Goal: Information Seeking & Learning: Learn about a topic

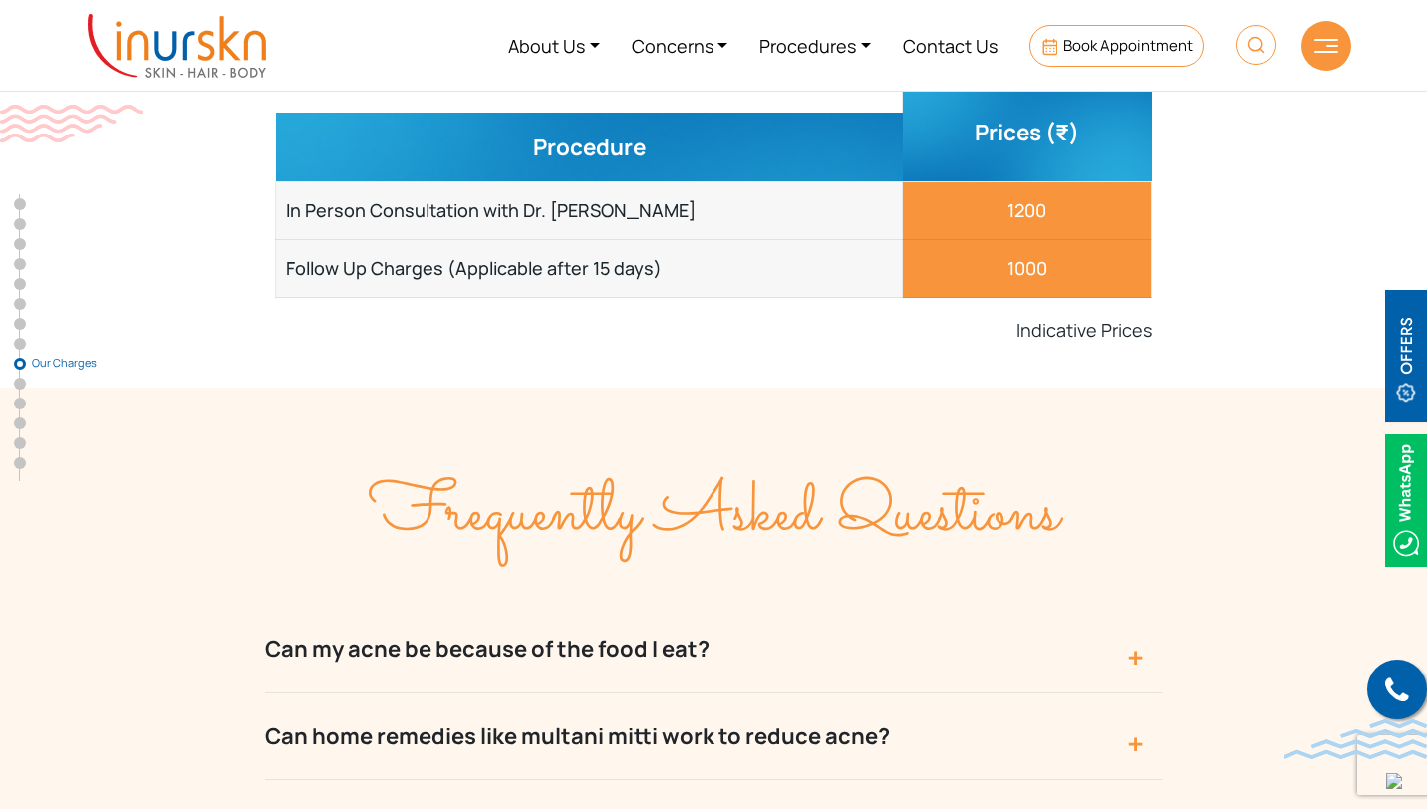
scroll to position [8266, 0]
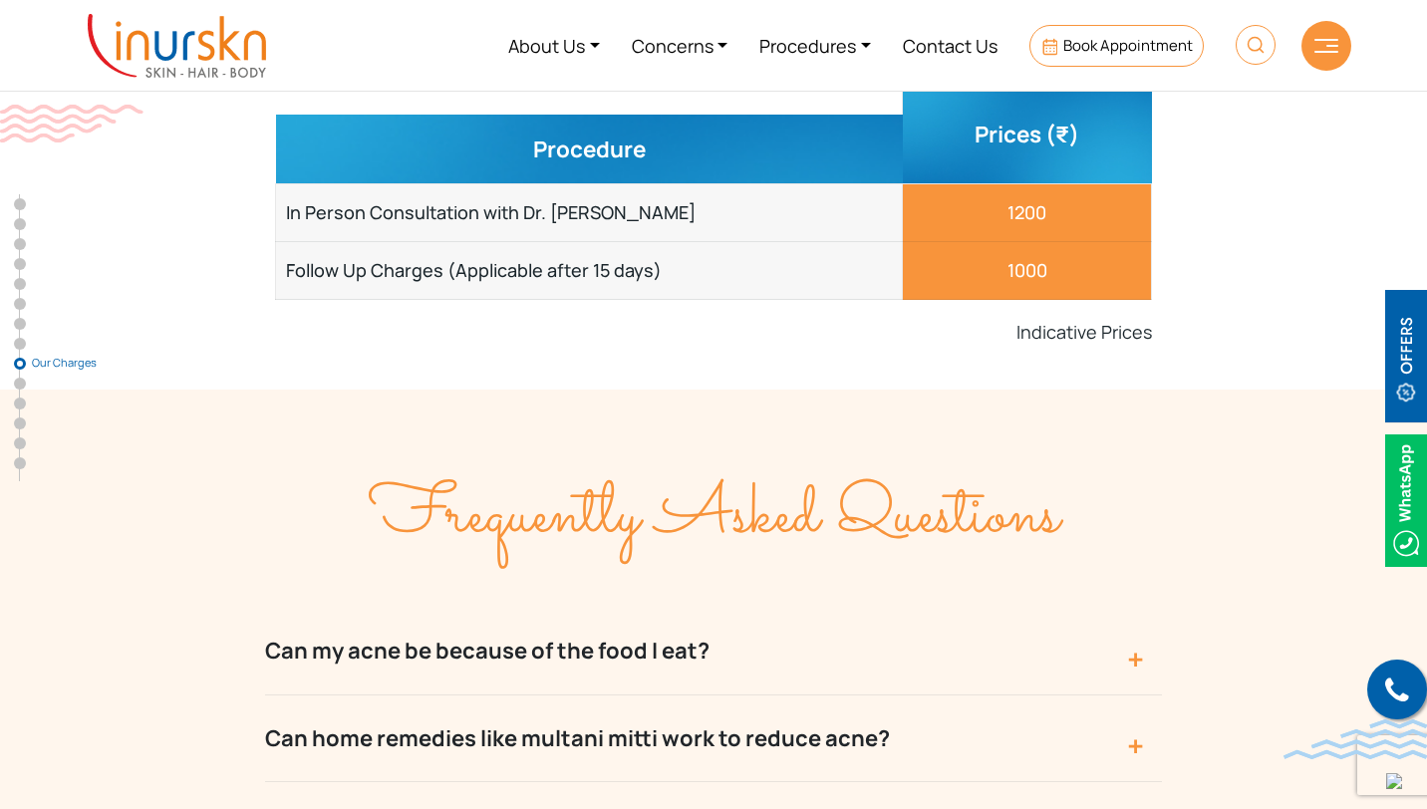
click at [1142, 608] on button "Can my acne be because of the food I eat?" at bounding box center [713, 651] width 897 height 87
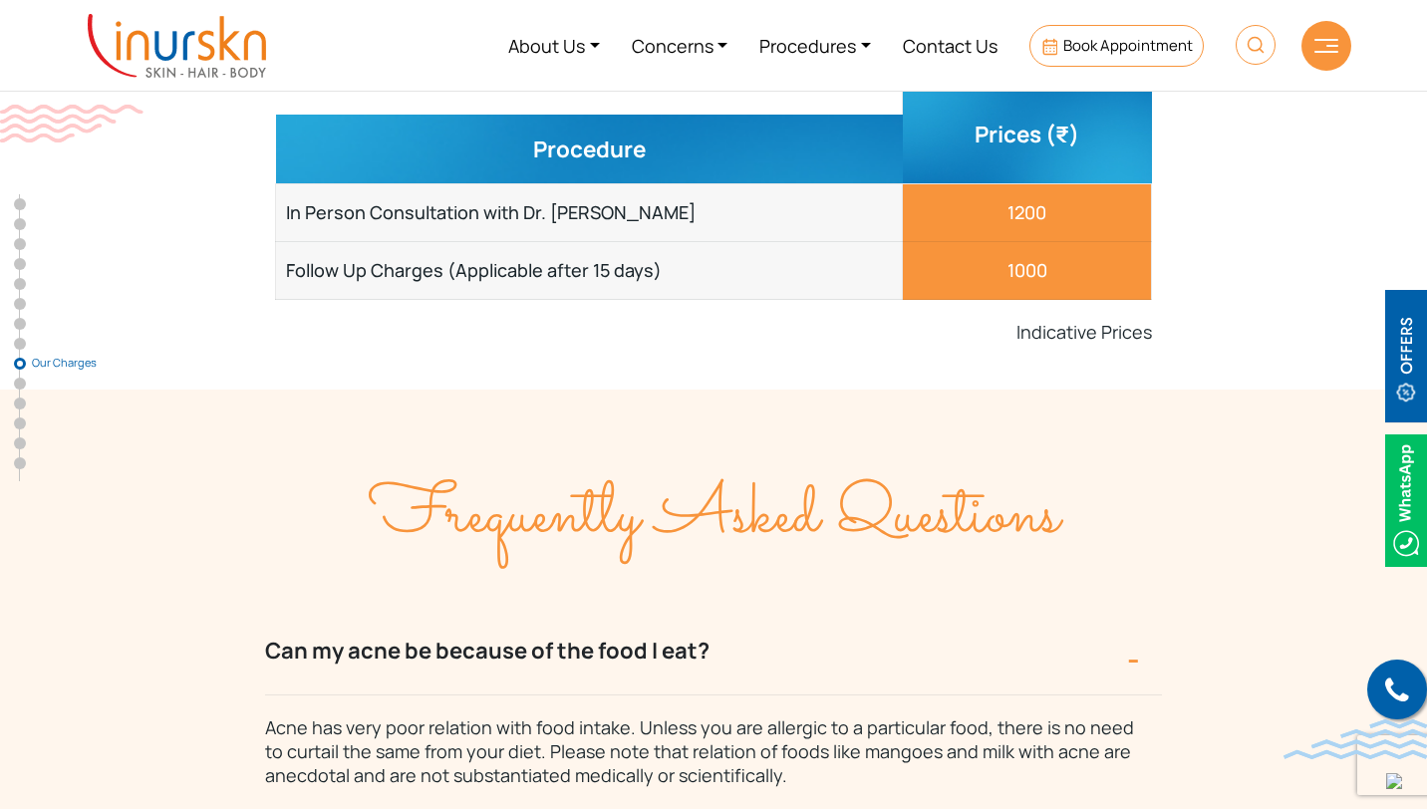
click at [1142, 608] on button "Can my acne be because of the food I eat?" at bounding box center [713, 651] width 897 height 87
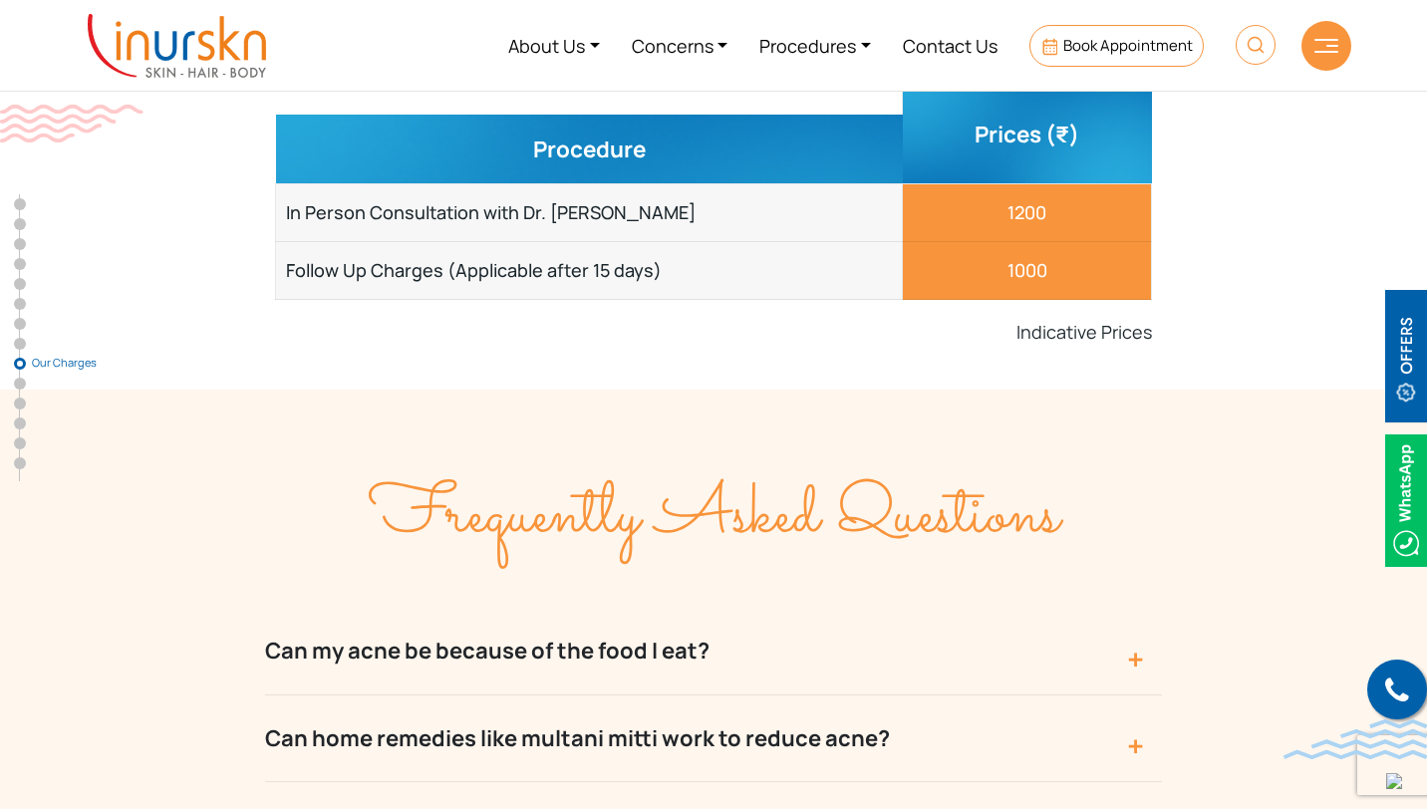
click at [1134, 695] on button "Can home remedies like multani mitti work to reduce acne?" at bounding box center [713, 738] width 897 height 87
click at [1133, 695] on button "Can home remedies like multani mitti work to reduce acne?" at bounding box center [713, 738] width 897 height 87
click at [1125, 782] on button "Is body heat responsible for acne?" at bounding box center [713, 825] width 897 height 87
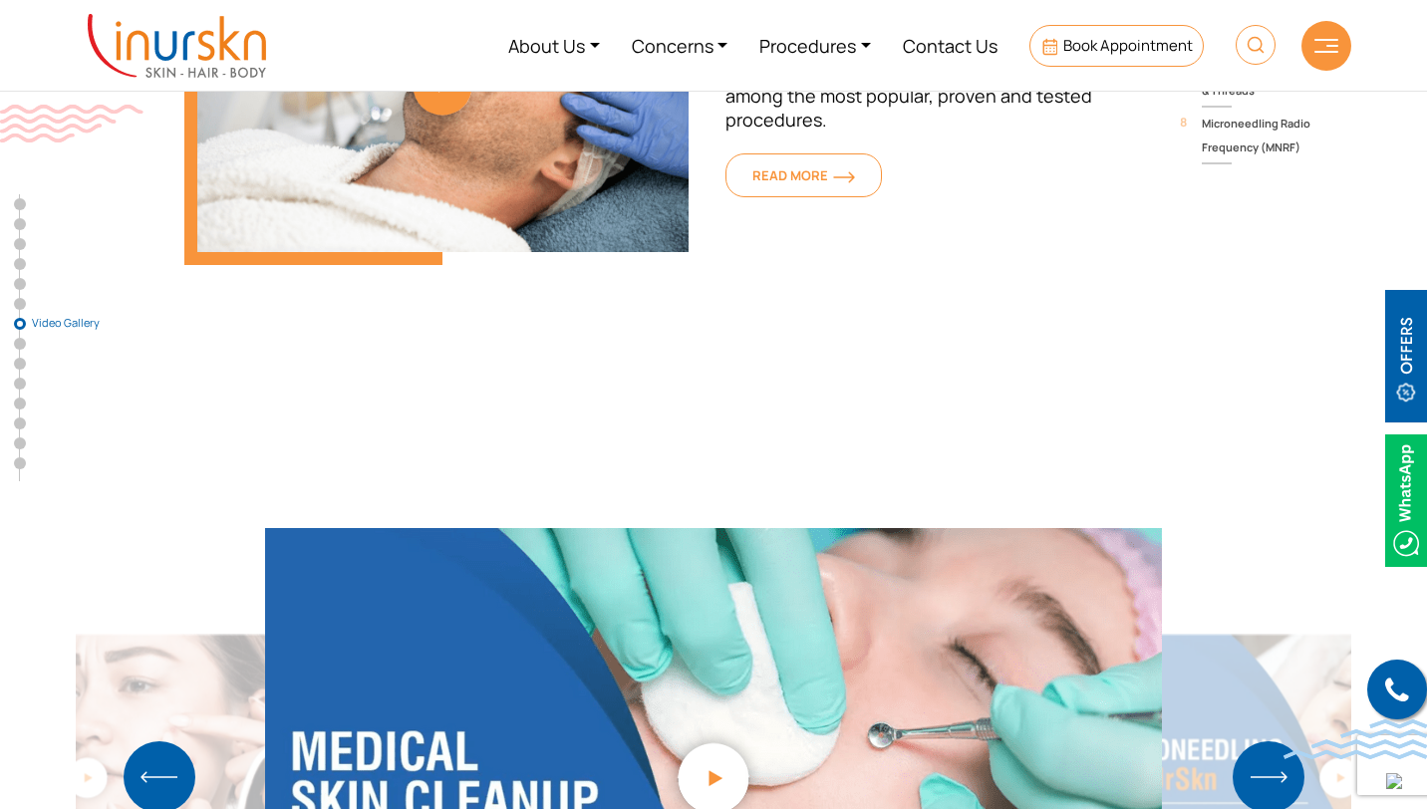
scroll to position [5368, 0]
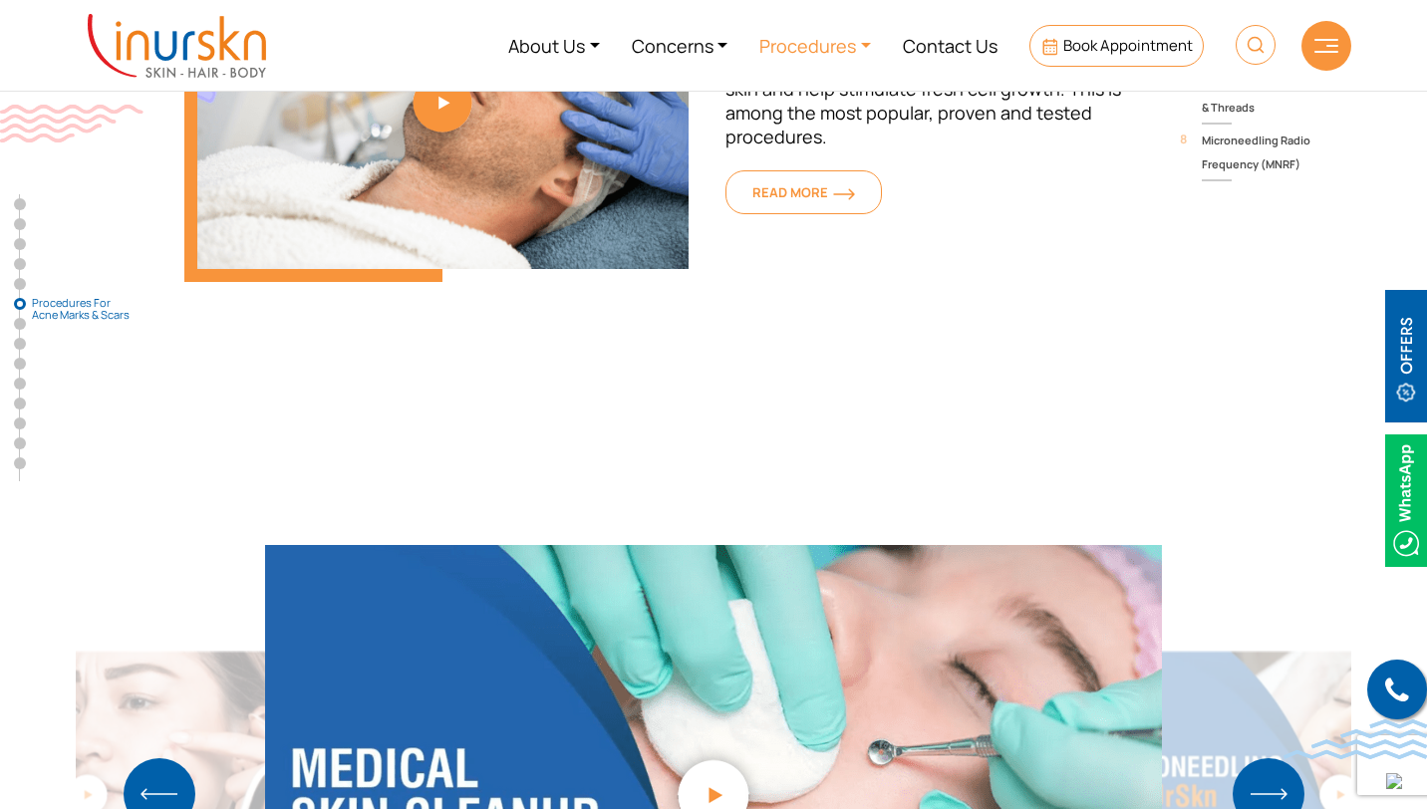
click at [861, 47] on link "Procedures" at bounding box center [814, 45] width 143 height 75
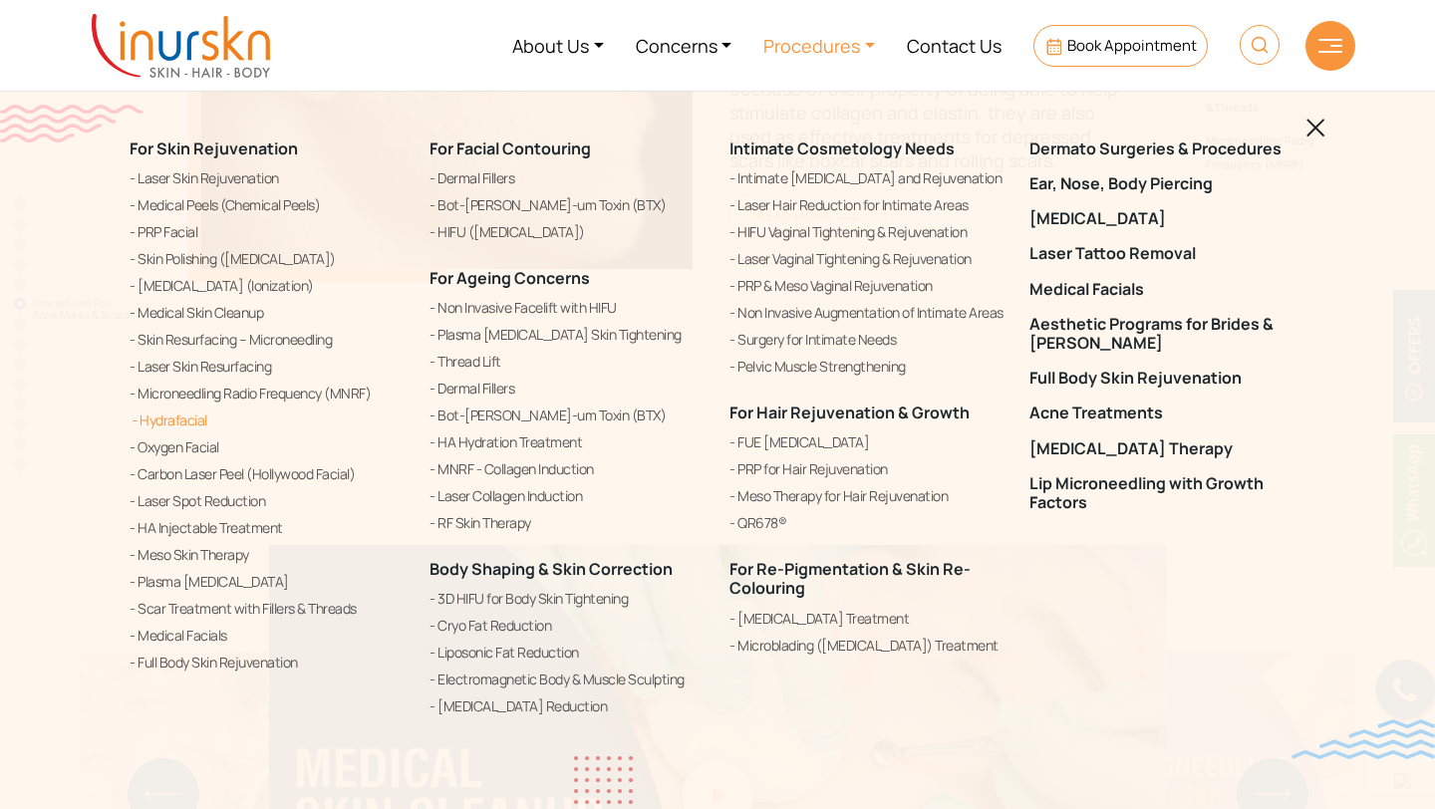
click at [242, 420] on link "Hydrafacial" at bounding box center [268, 420] width 276 height 24
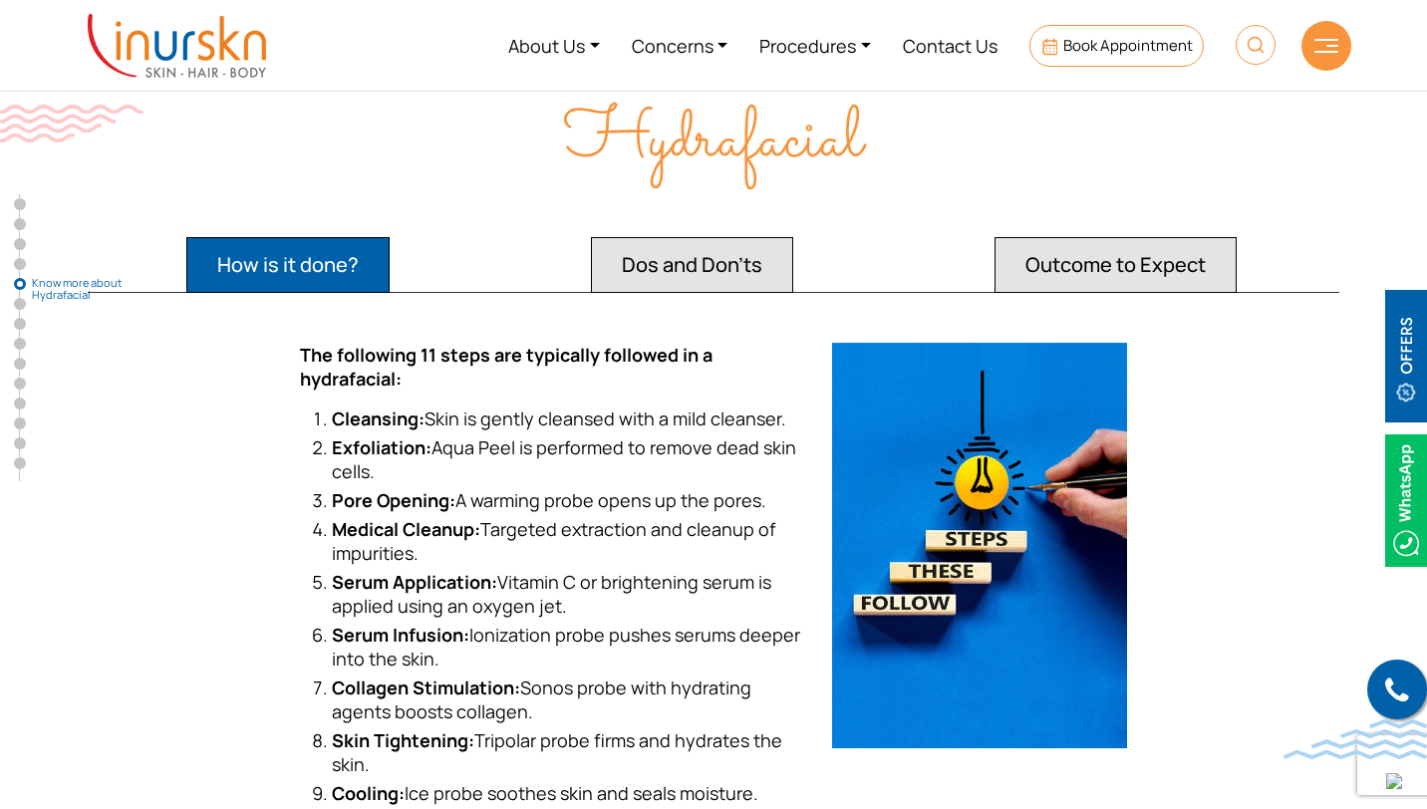
scroll to position [3671, 0]
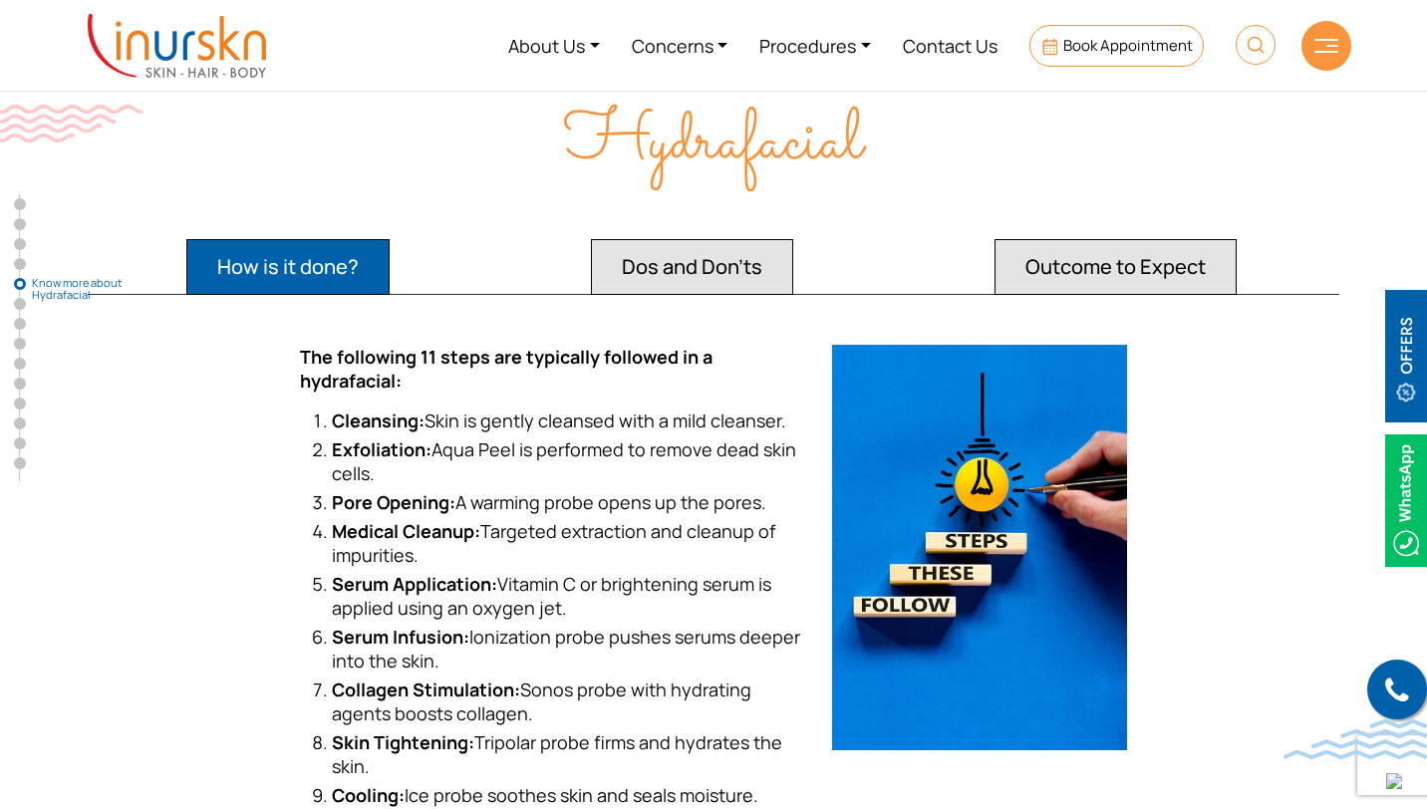
click at [643, 243] on button "Dos and Don'ts" at bounding box center [692, 267] width 202 height 56
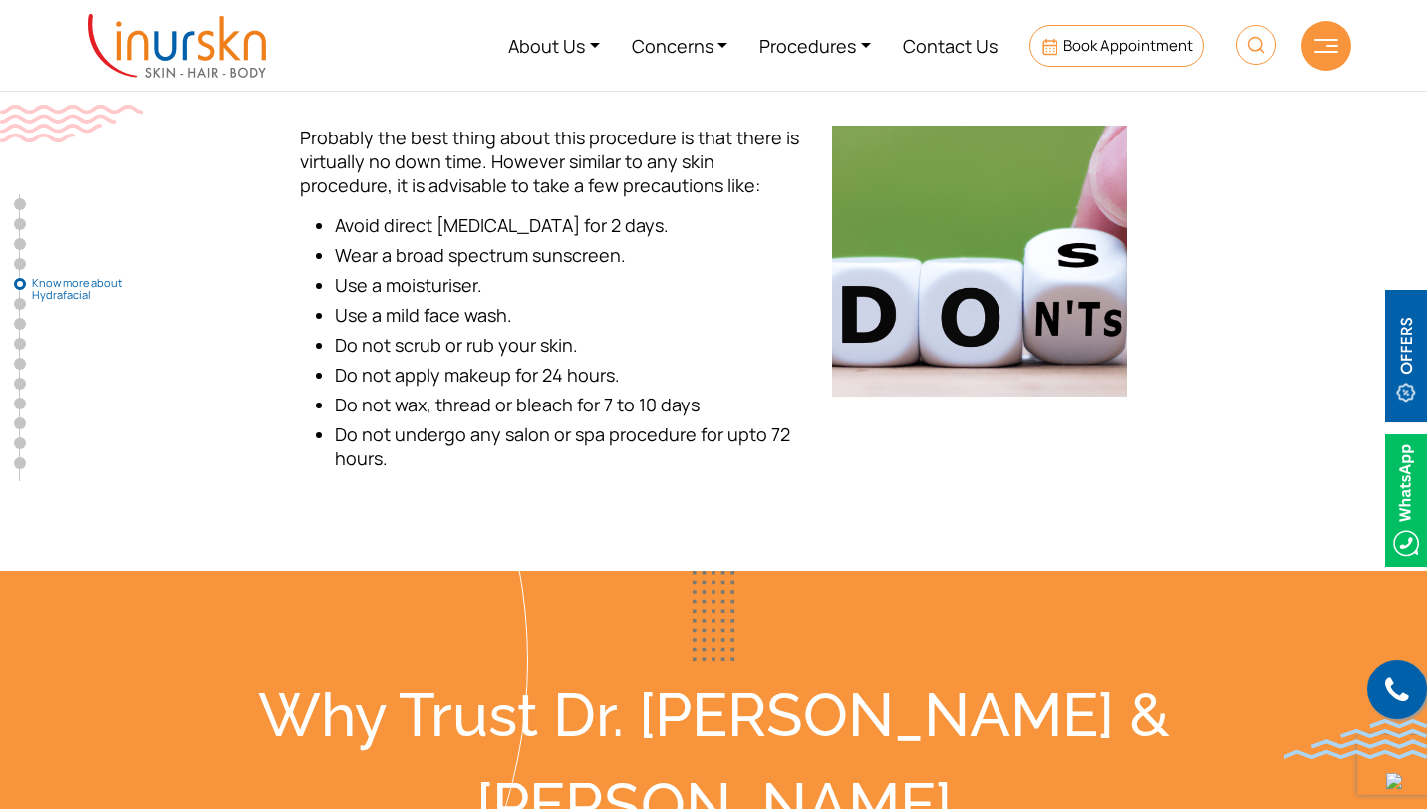
scroll to position [3598, 0]
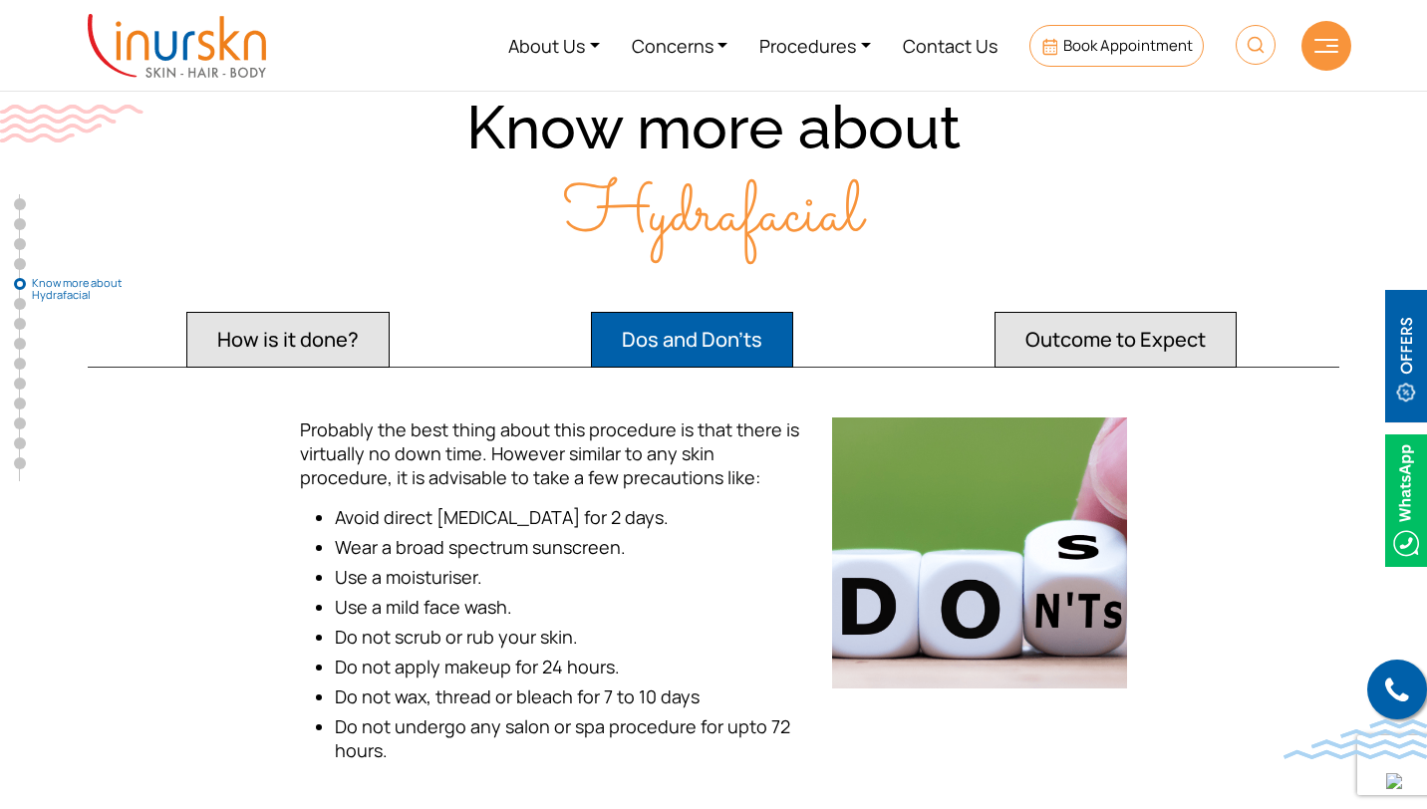
click at [1147, 331] on button "Outcome to Expect" at bounding box center [1115, 340] width 242 height 56
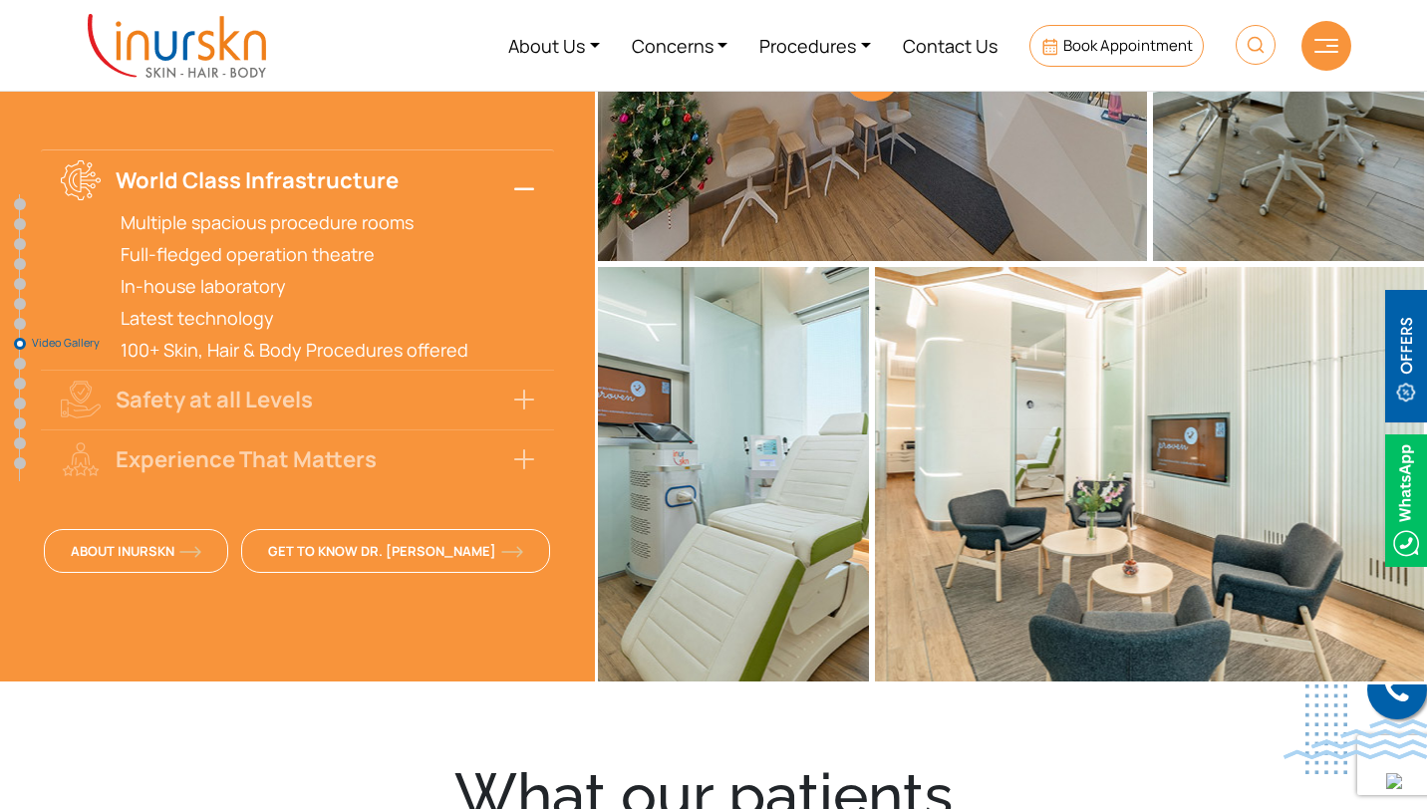
scroll to position [5561, 0]
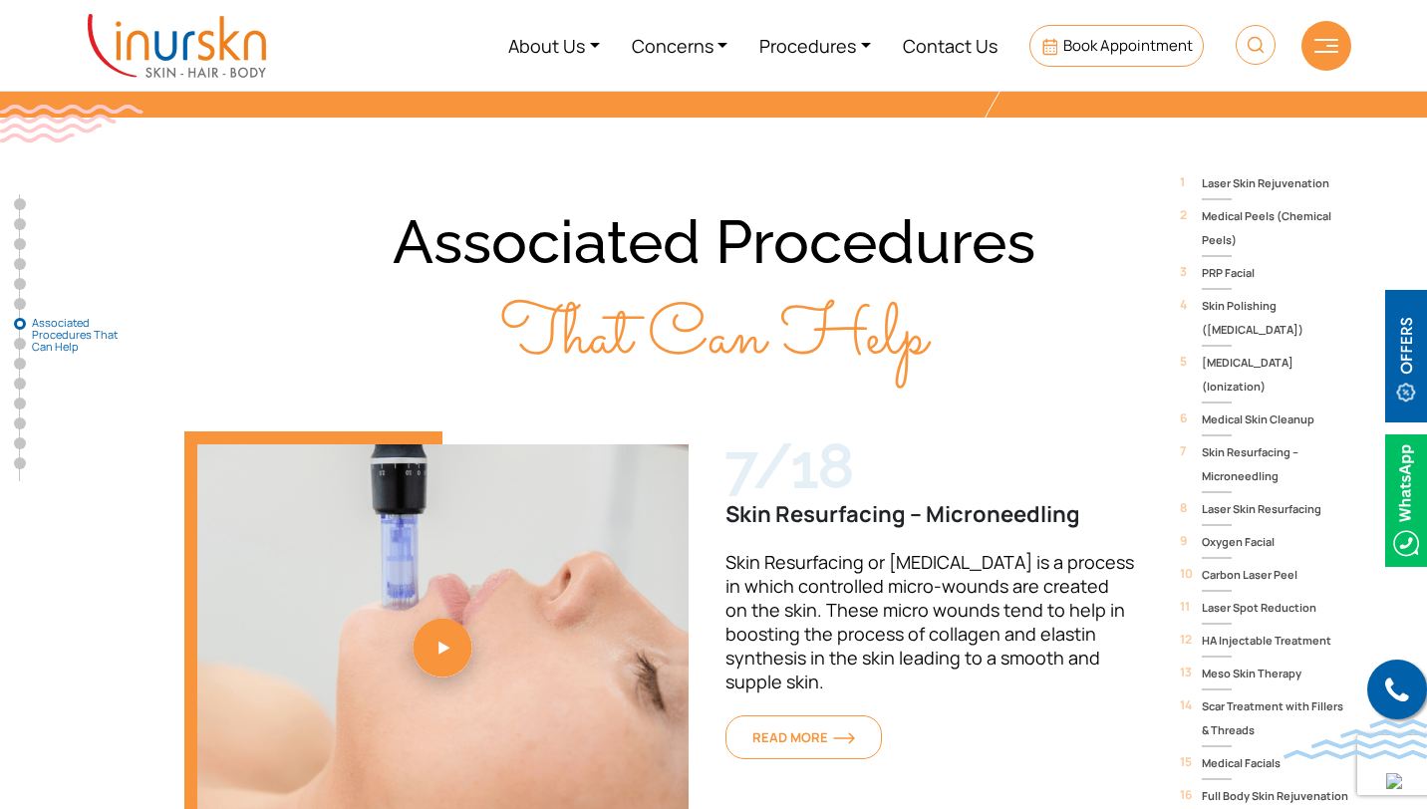
click at [1398, 397] on img at bounding box center [1406, 356] width 42 height 133
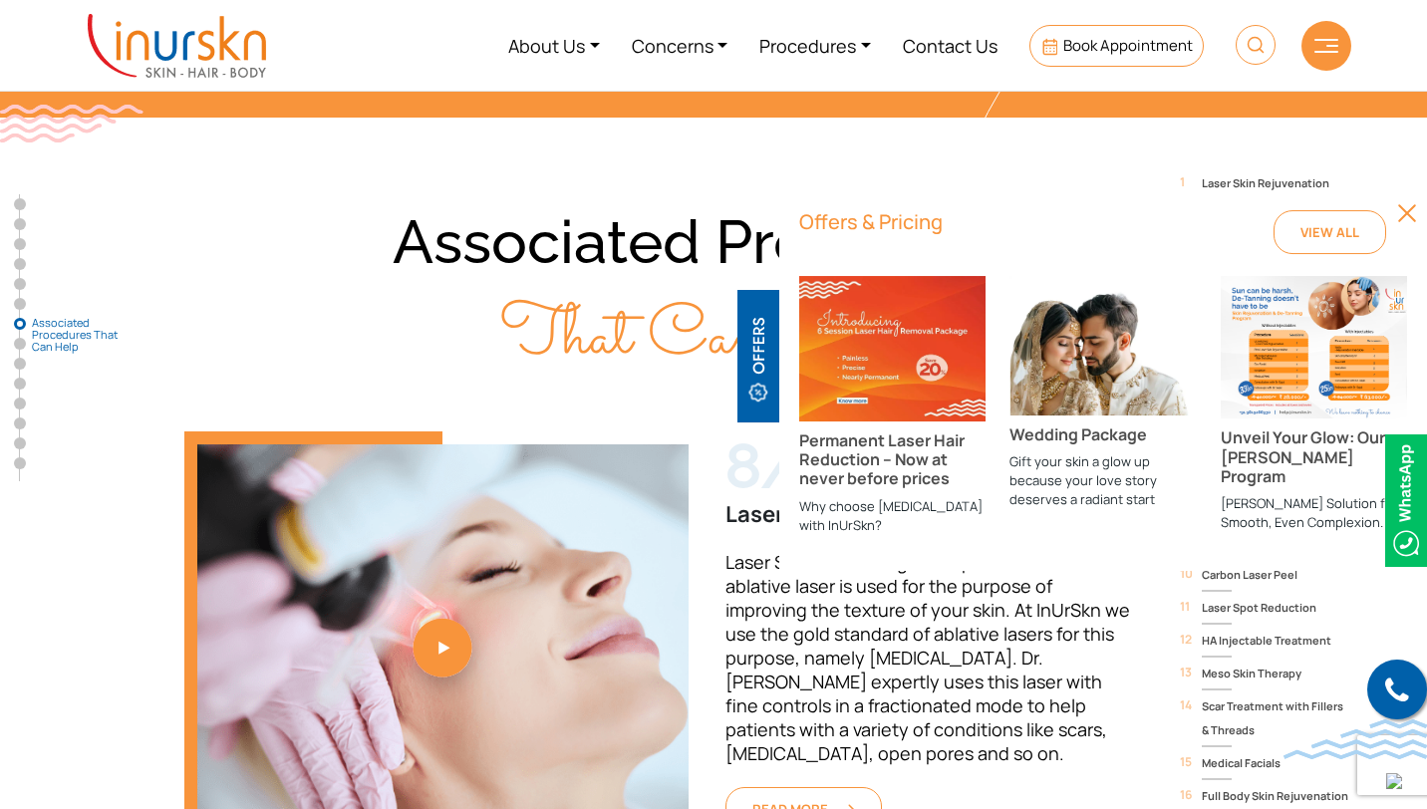
click at [1335, 337] on img at bounding box center [1313, 347] width 186 height 143
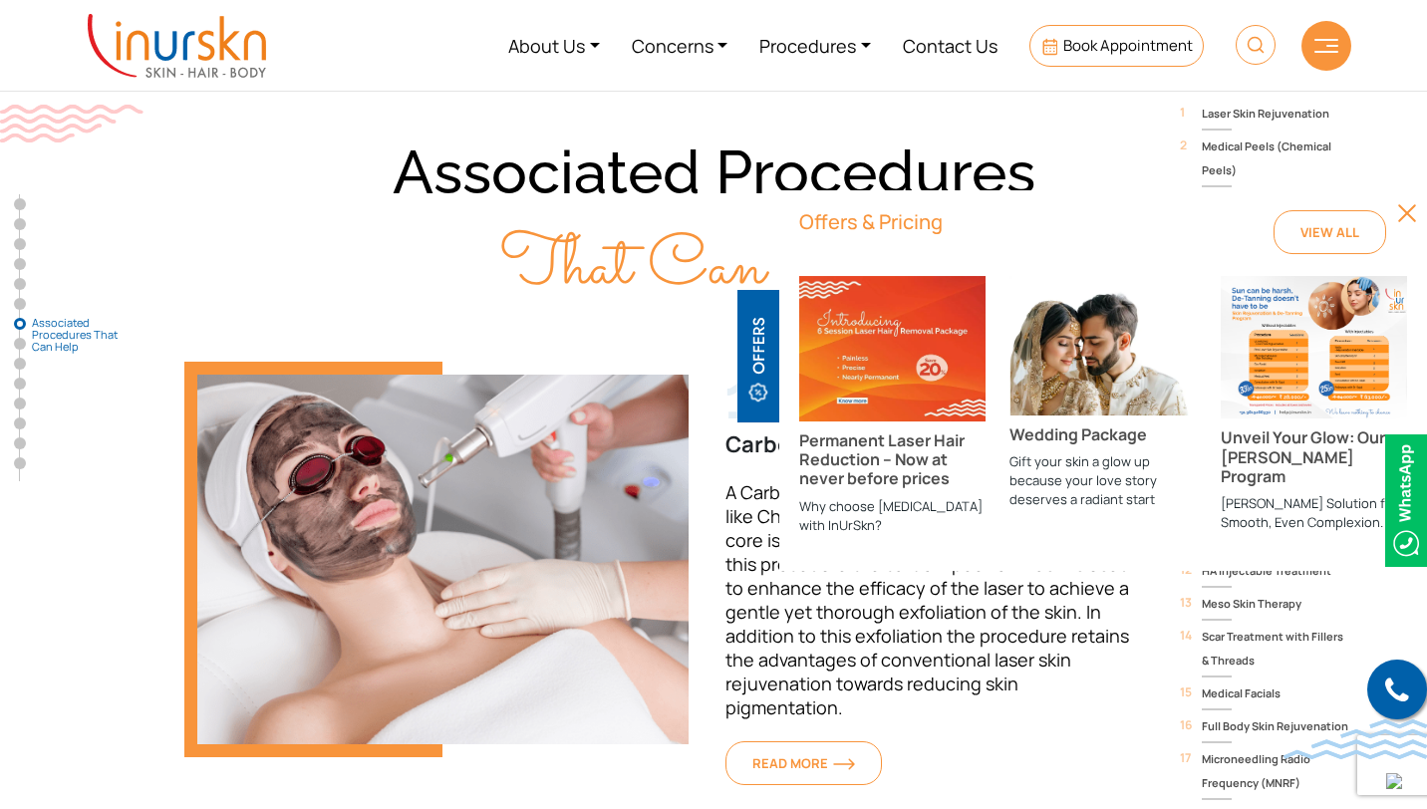
scroll to position [5650, 0]
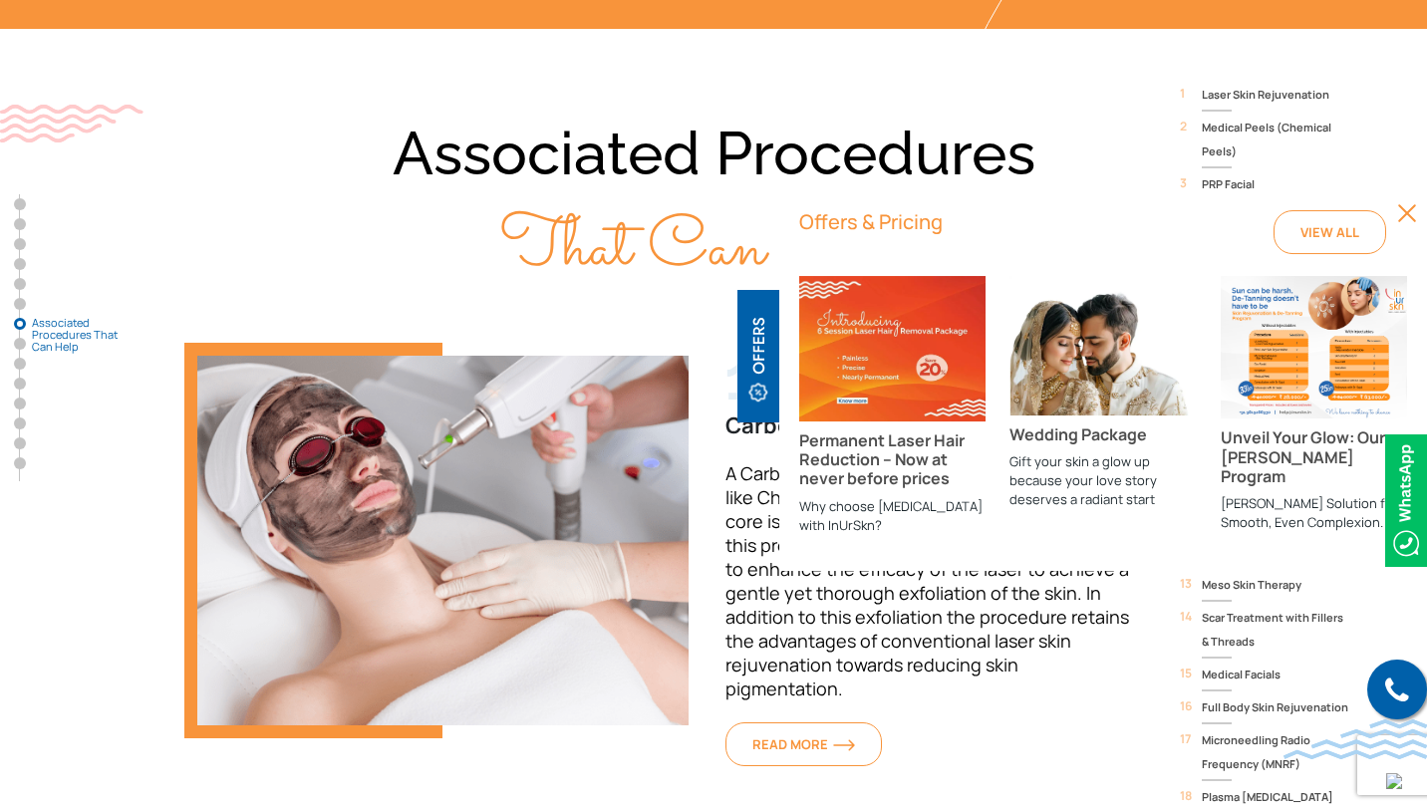
click at [1416, 548] on img at bounding box center [1406, 500] width 42 height 133
